Goal: Task Accomplishment & Management: Manage account settings

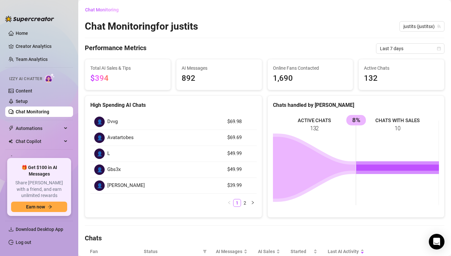
click at [30, 109] on link "Chat Monitoring" at bounding box center [33, 111] width 34 height 5
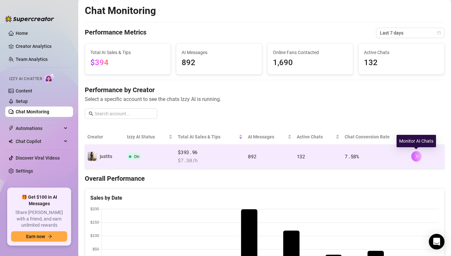
click at [416, 157] on icon "right" at bounding box center [416, 157] width 2 height 4
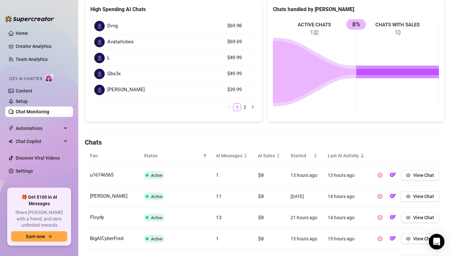
scroll to position [7, 0]
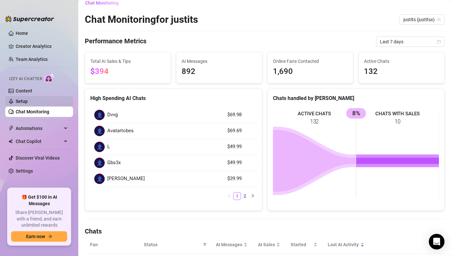
click at [23, 101] on link "Setup" at bounding box center [22, 101] width 12 height 5
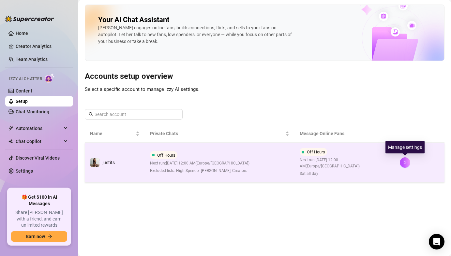
click at [402, 168] on div at bounding box center [419, 162] width 39 height 10
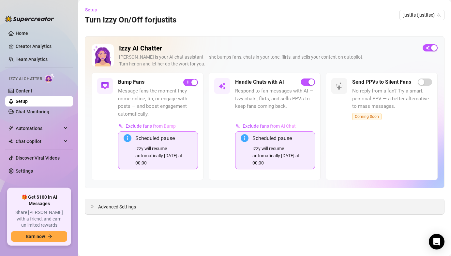
click at [97, 206] on div at bounding box center [94, 206] width 8 height 7
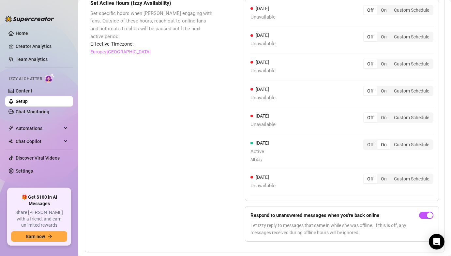
scroll to position [631, 0]
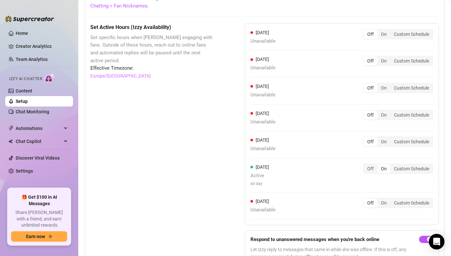
click at [368, 173] on div "Off On Custom Schedule" at bounding box center [398, 169] width 70 height 10
click at [368, 171] on div "Off" at bounding box center [371, 168] width 14 height 9
click at [365, 165] on input "Off" at bounding box center [365, 165] width 0 height 0
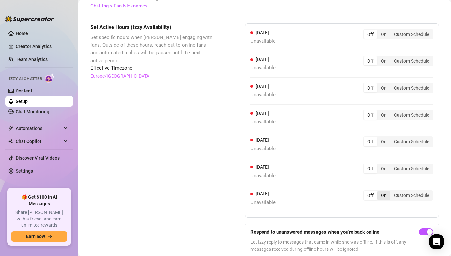
click at [381, 195] on div "On" at bounding box center [383, 195] width 13 height 9
click at [379, 192] on input "On" at bounding box center [379, 192] width 0 height 0
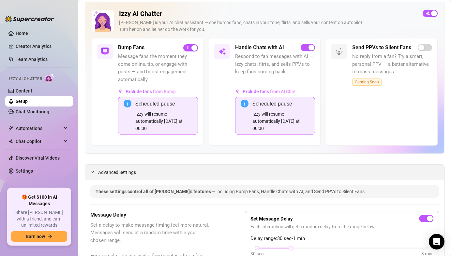
scroll to position [0, 0]
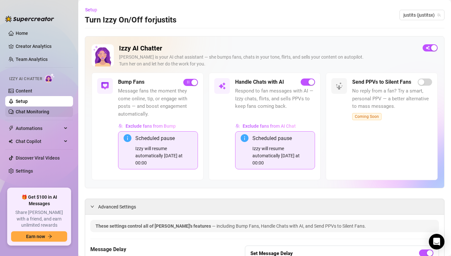
click at [49, 112] on link "Chat Monitoring" at bounding box center [33, 111] width 34 height 5
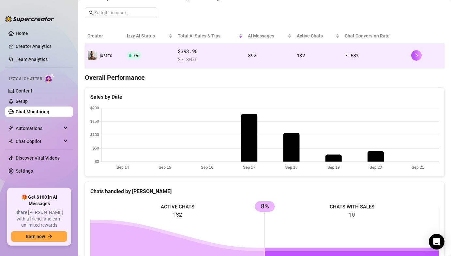
scroll to position [107, 0]
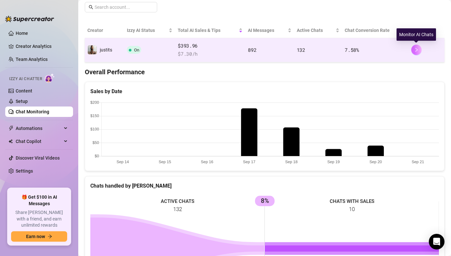
click at [413, 50] on button "button" at bounding box center [416, 50] width 10 height 10
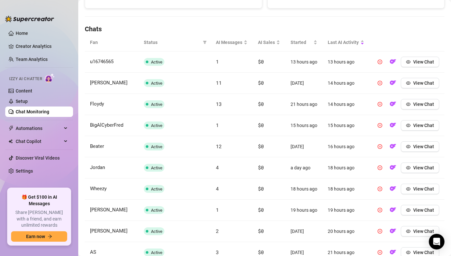
scroll to position [257, 0]
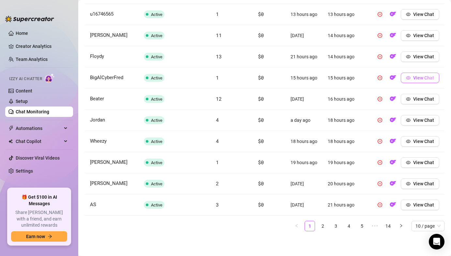
click at [430, 77] on span "View Chat" at bounding box center [423, 77] width 21 height 5
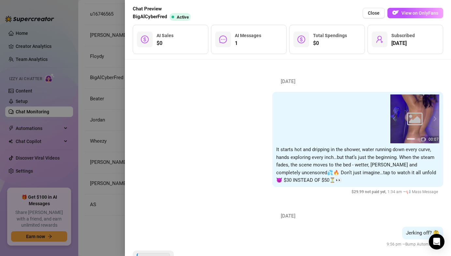
click at [364, 6] on div "Chat Preview BigAlCyberFred Active Close View on OnlyFans" at bounding box center [288, 13] width 310 height 16
click at [367, 9] on button "Close" at bounding box center [374, 13] width 22 height 10
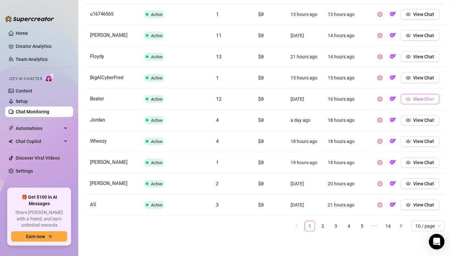
click at [424, 98] on span "View Chat" at bounding box center [423, 99] width 21 height 5
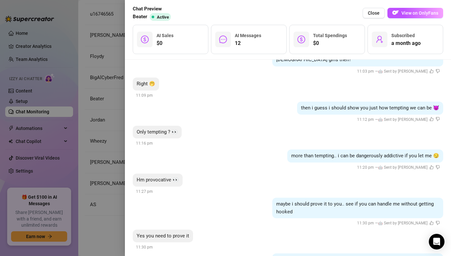
scroll to position [364, 0]
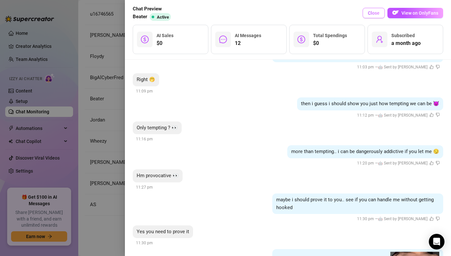
click at [377, 12] on span "Close" at bounding box center [374, 12] width 12 height 5
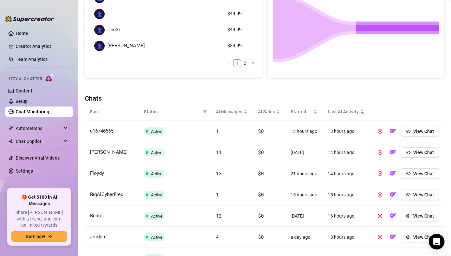
scroll to position [257, 0]
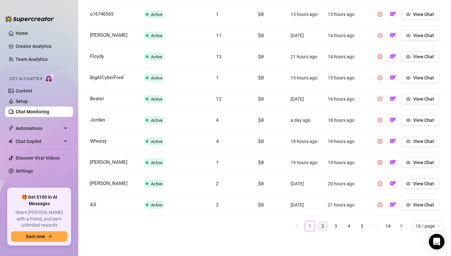
click at [320, 229] on link "2" at bounding box center [323, 226] width 10 height 10
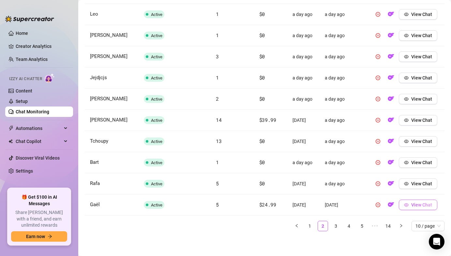
click at [408, 205] on icon "eye" at bounding box center [406, 205] width 5 height 5
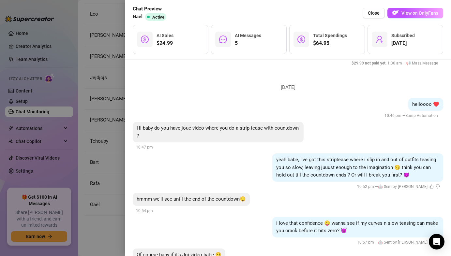
scroll to position [219, 0]
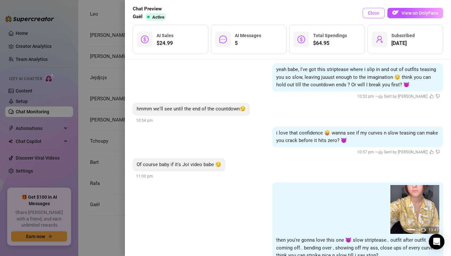
click at [371, 14] on span "Close" at bounding box center [374, 12] width 12 height 5
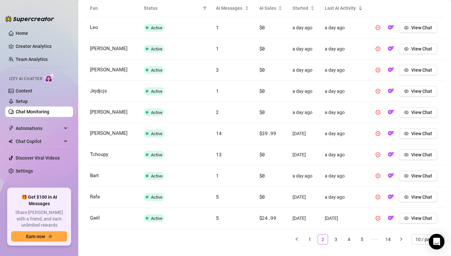
scroll to position [242, 0]
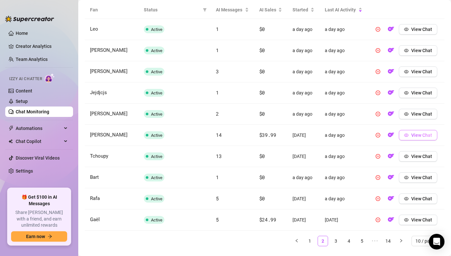
click at [421, 140] on button "View Chat" at bounding box center [418, 135] width 38 height 10
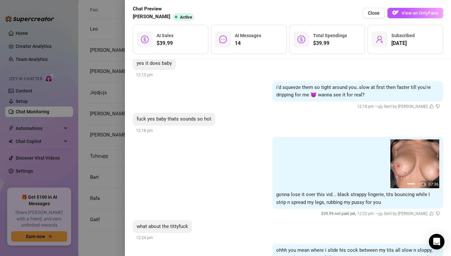
scroll to position [608, 0]
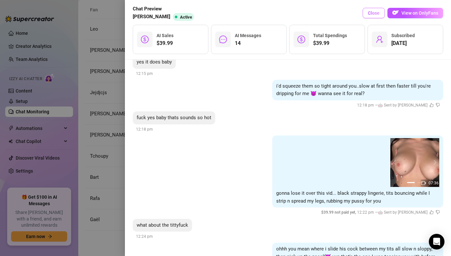
click at [375, 16] on button "Close" at bounding box center [374, 13] width 22 height 10
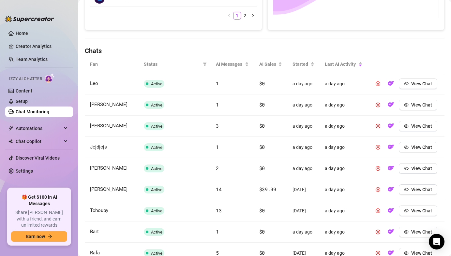
scroll to position [257, 0]
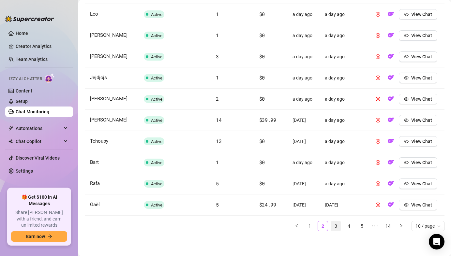
click at [332, 225] on link "3" at bounding box center [336, 226] width 10 height 10
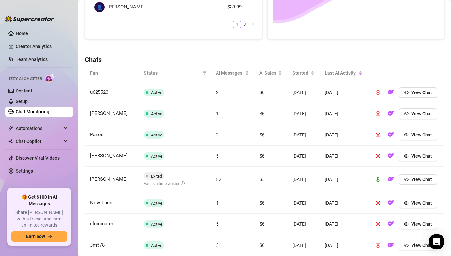
scroll to position [261, 0]
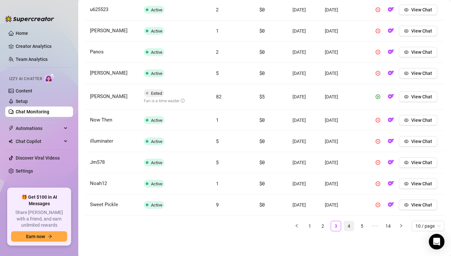
click at [346, 228] on link "4" at bounding box center [349, 226] width 10 height 10
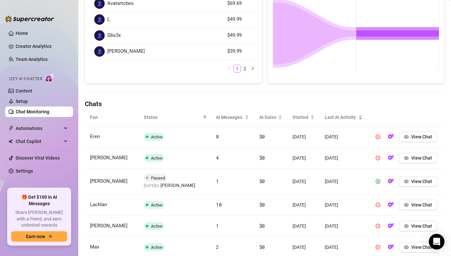
scroll to position [134, 0]
